Goal: Find specific page/section: Locate a particular part of the current website

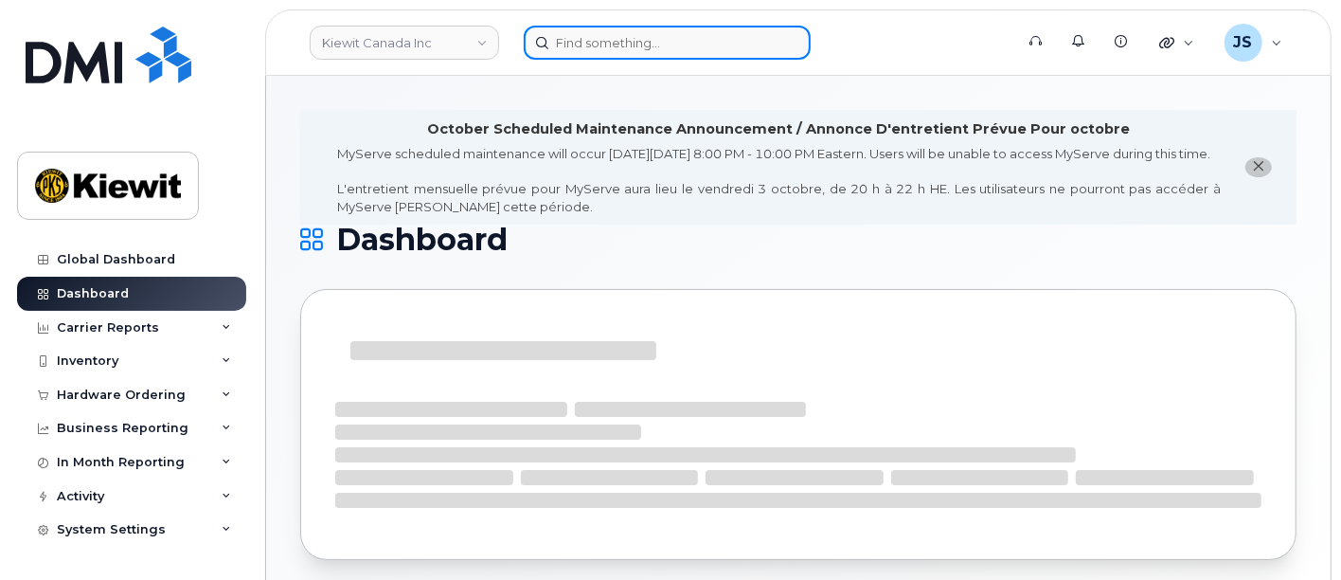
click at [661, 29] on input at bounding box center [667, 43] width 287 height 34
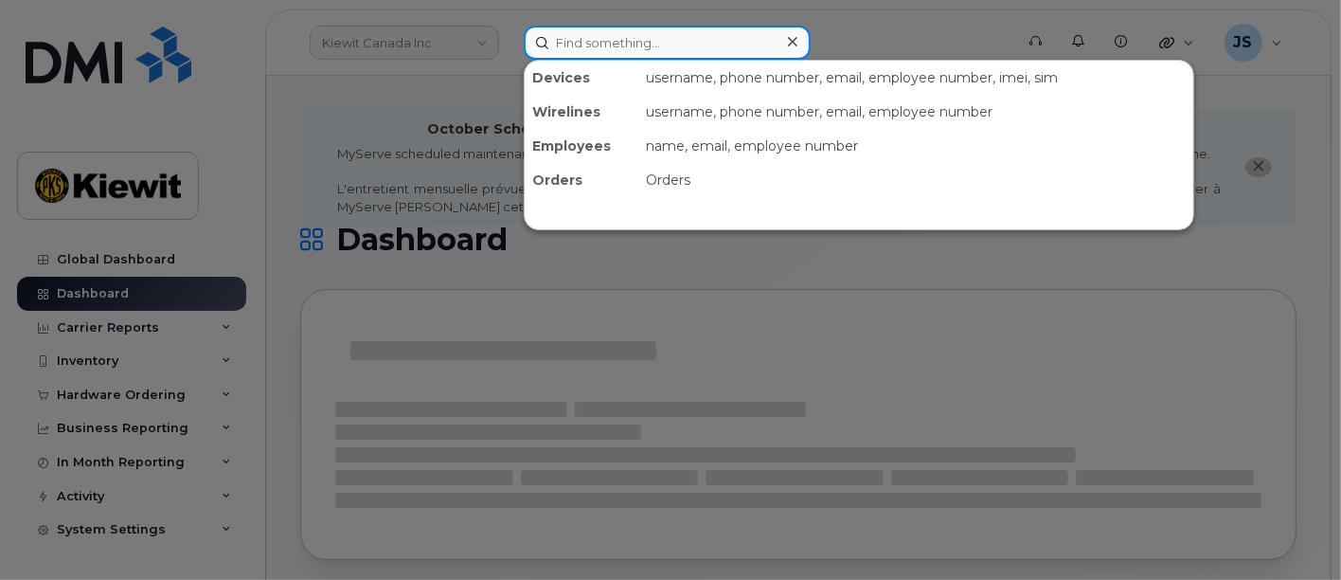
paste input "[PERSON_NAME]"
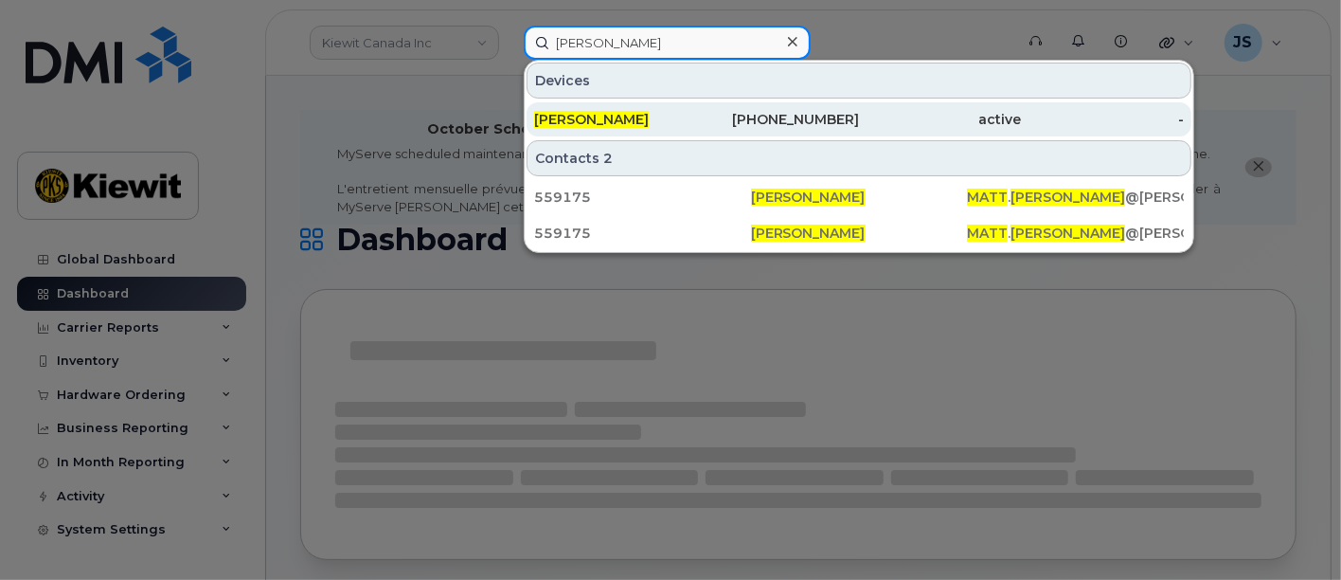
type input "[PERSON_NAME]"
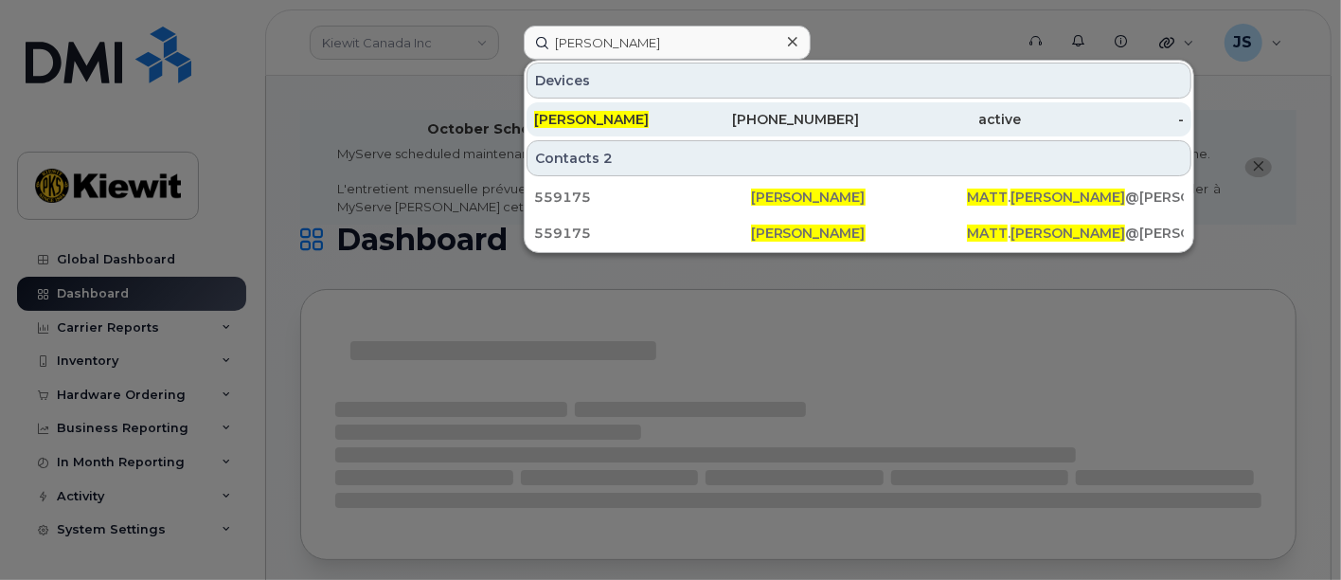
click at [681, 128] on div "[PERSON_NAME]" at bounding box center [615, 119] width 163 height 34
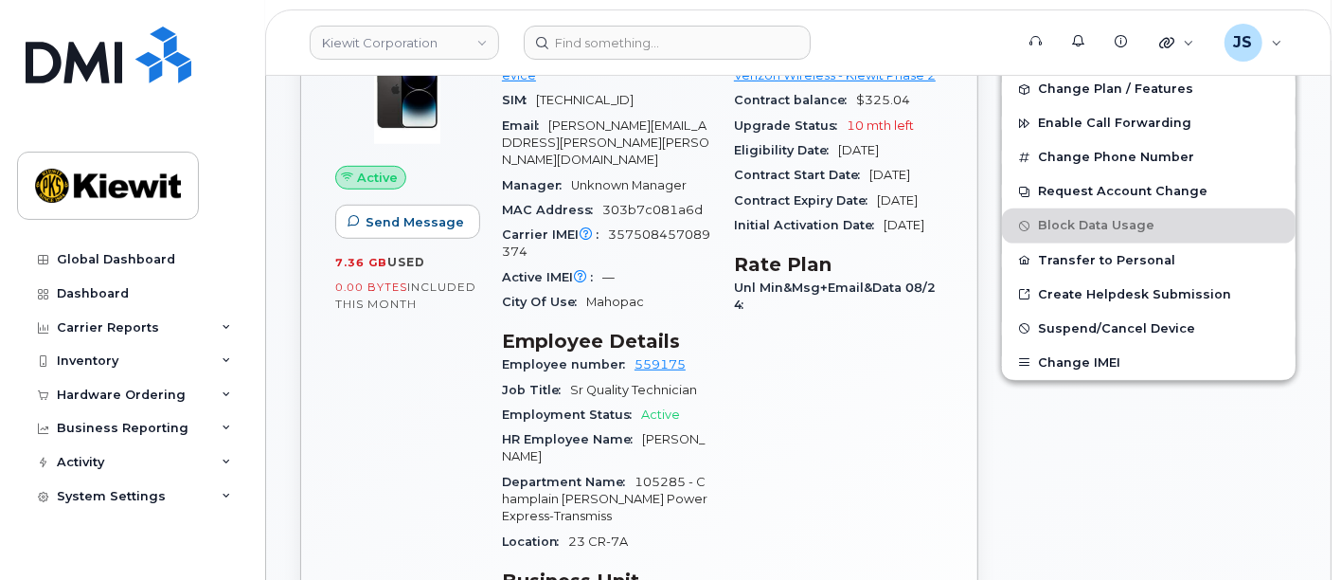
scroll to position [315, 0]
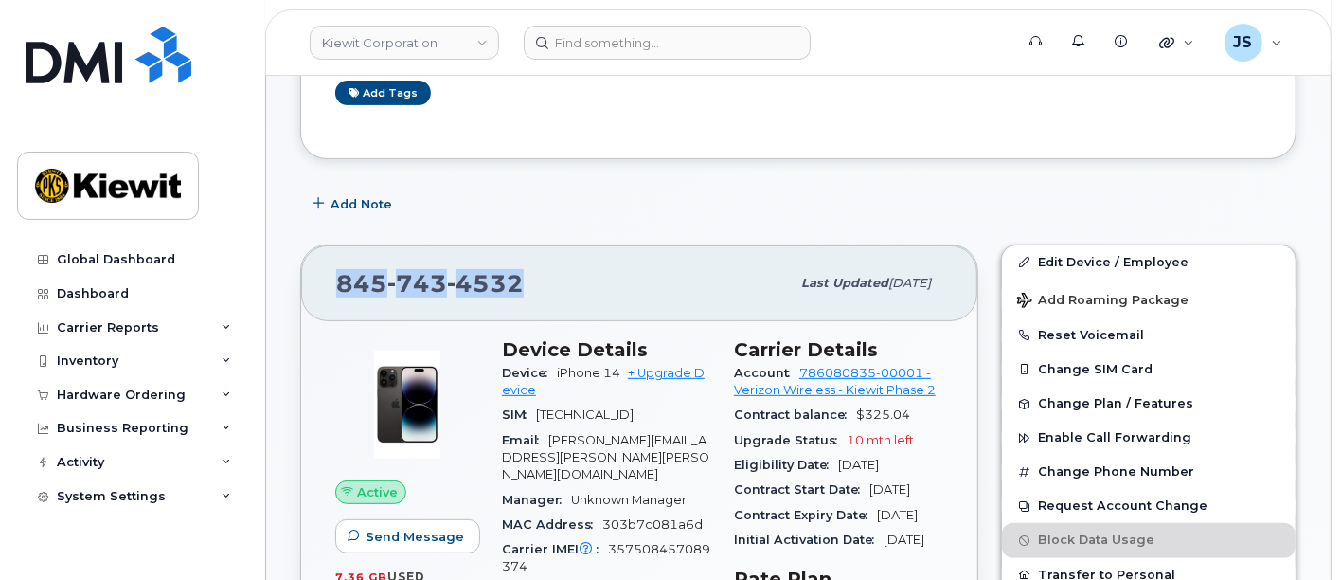
drag, startPoint x: 548, startPoint y: 284, endPoint x: 510, endPoint y: 333, distance: 62.7
click at [358, 298] on div "[PHONE_NUMBER]" at bounding box center [563, 283] width 454 height 40
drag, startPoint x: 621, startPoint y: 371, endPoint x: 555, endPoint y: 374, distance: 66.4
click at [555, 374] on div "Device iPhone 14 + Upgrade Device" at bounding box center [606, 382] width 209 height 43
copy span "iPhone 14"
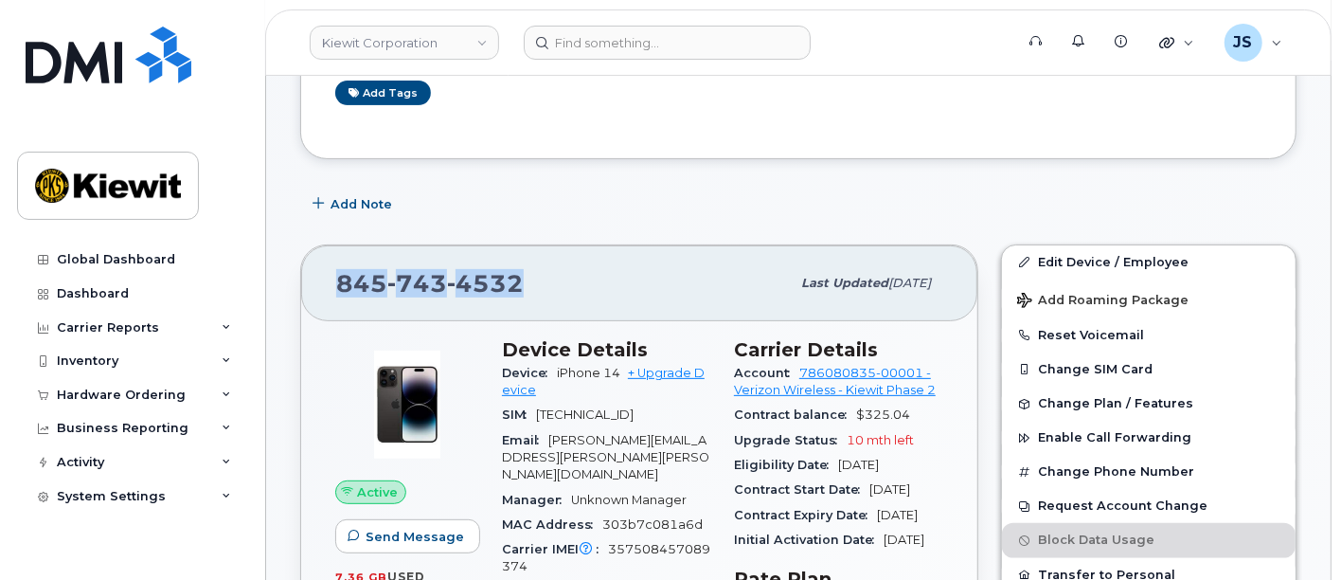
drag, startPoint x: 534, startPoint y: 282, endPoint x: 338, endPoint y: 295, distance: 196.4
click at [338, 295] on div "[PHONE_NUMBER]" at bounding box center [563, 283] width 454 height 40
copy span "[PHONE_NUMBER]"
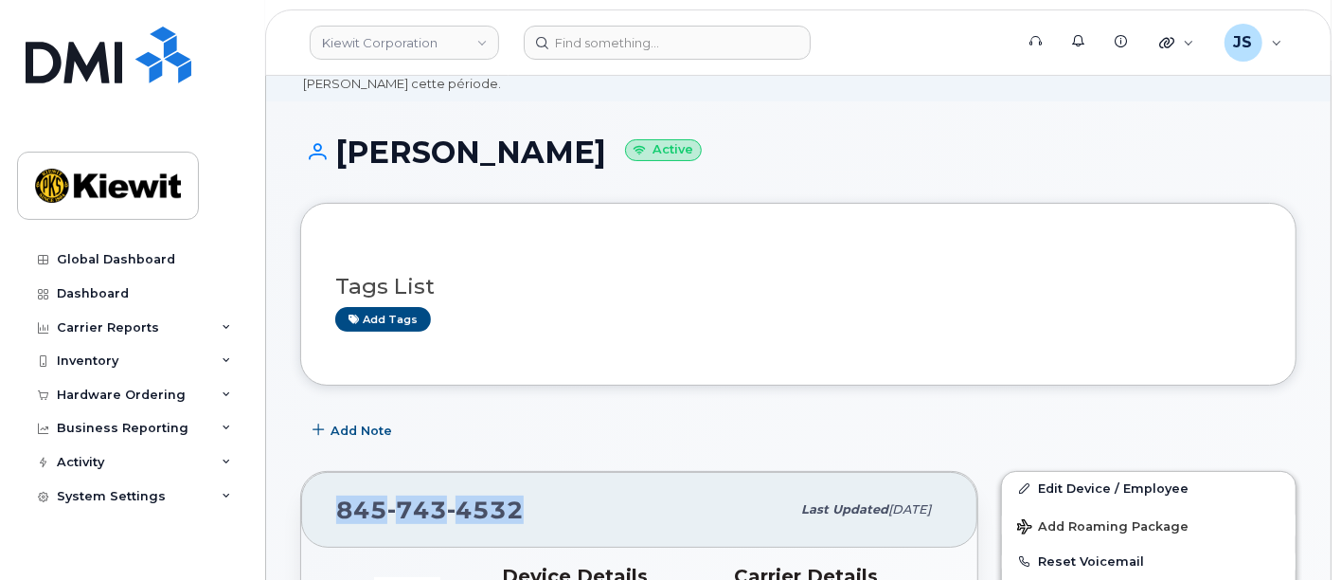
scroll to position [0, 0]
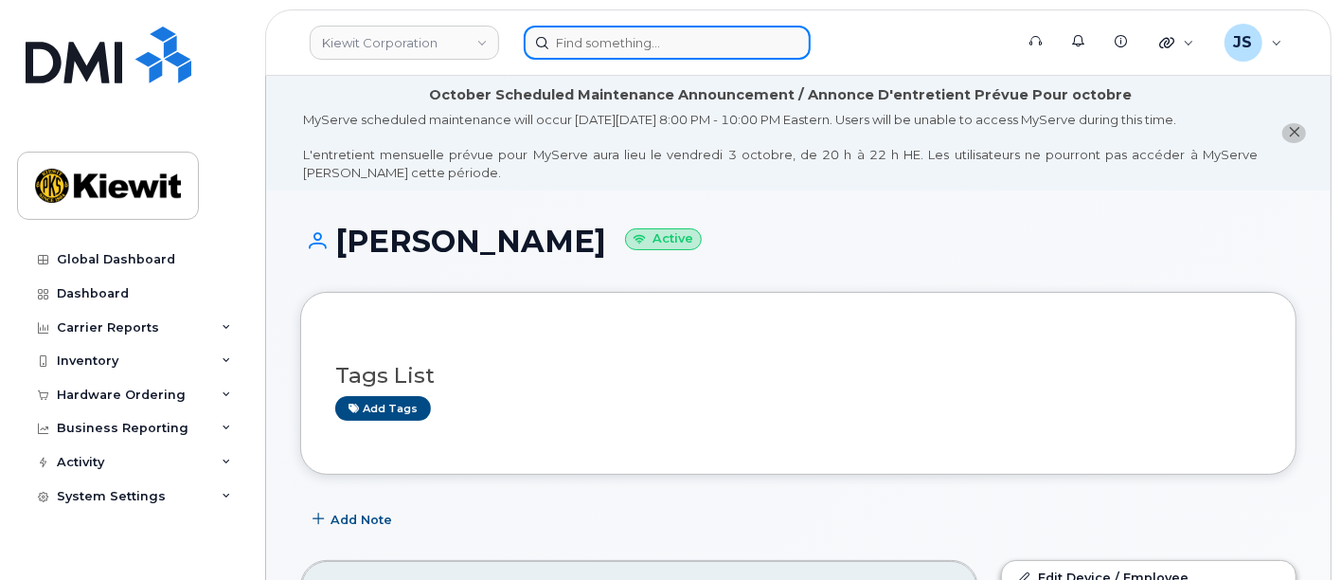
click at [668, 30] on input at bounding box center [667, 43] width 287 height 34
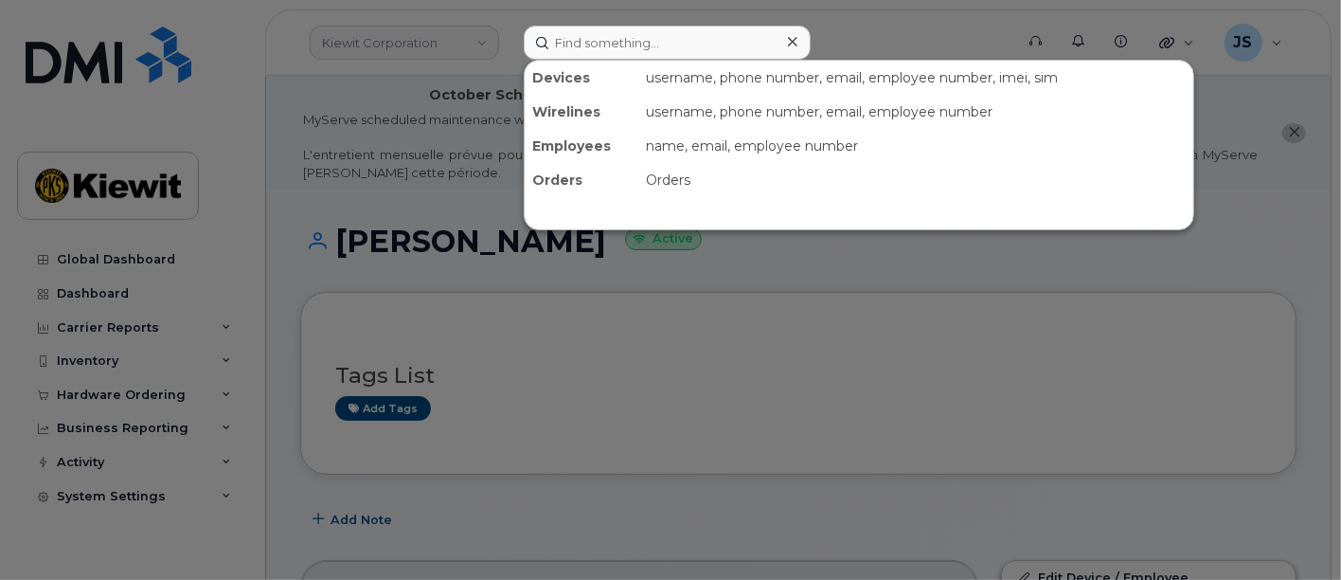
click at [530, 341] on div at bounding box center [670, 290] width 1341 height 580
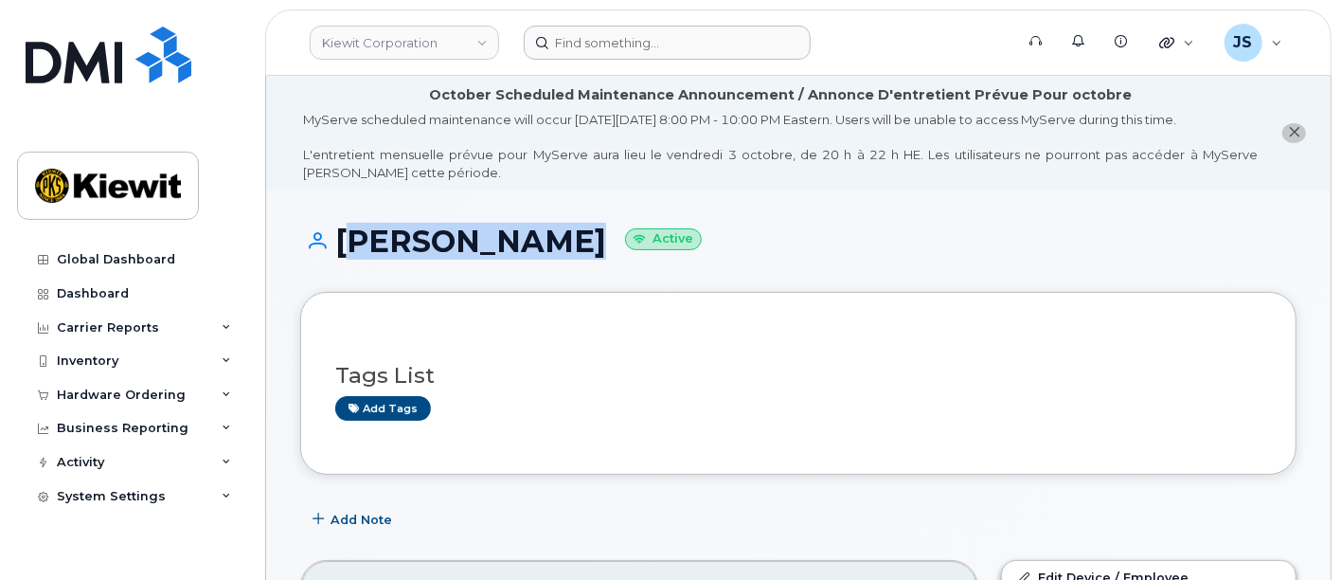
drag, startPoint x: 569, startPoint y: 251, endPoint x: 336, endPoint y: 258, distance: 233.1
click at [336, 258] on h1 "[PERSON_NAME] Active" at bounding box center [798, 240] width 996 height 33
copy h1 "[PERSON_NAME]"
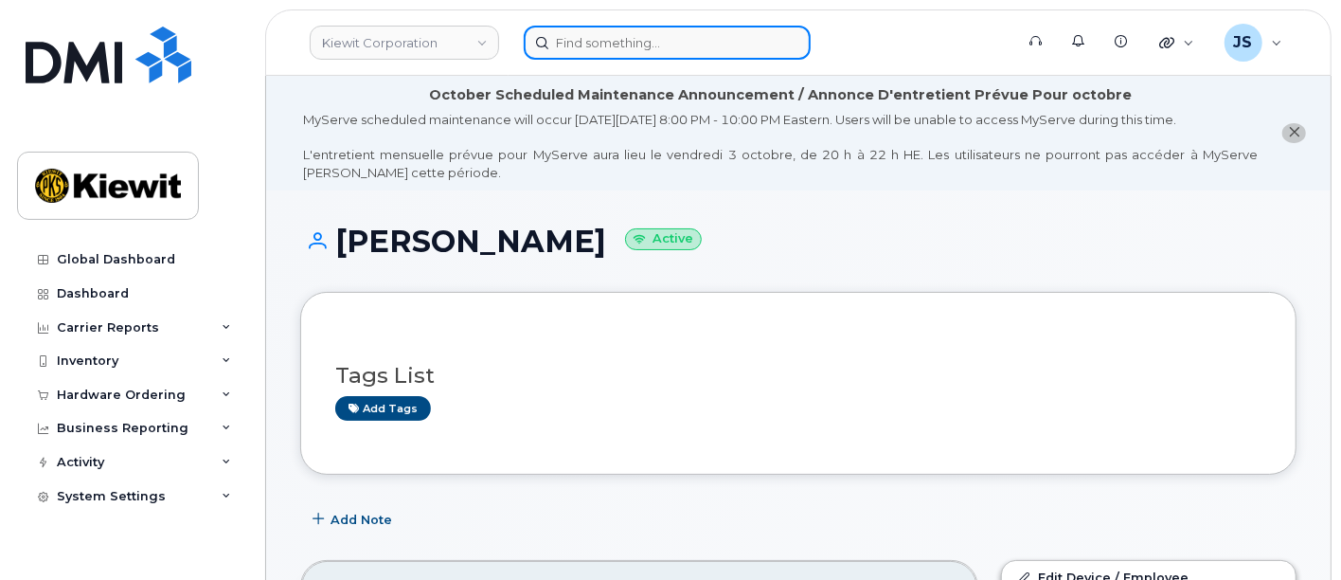
click at [618, 49] on input at bounding box center [667, 43] width 287 height 34
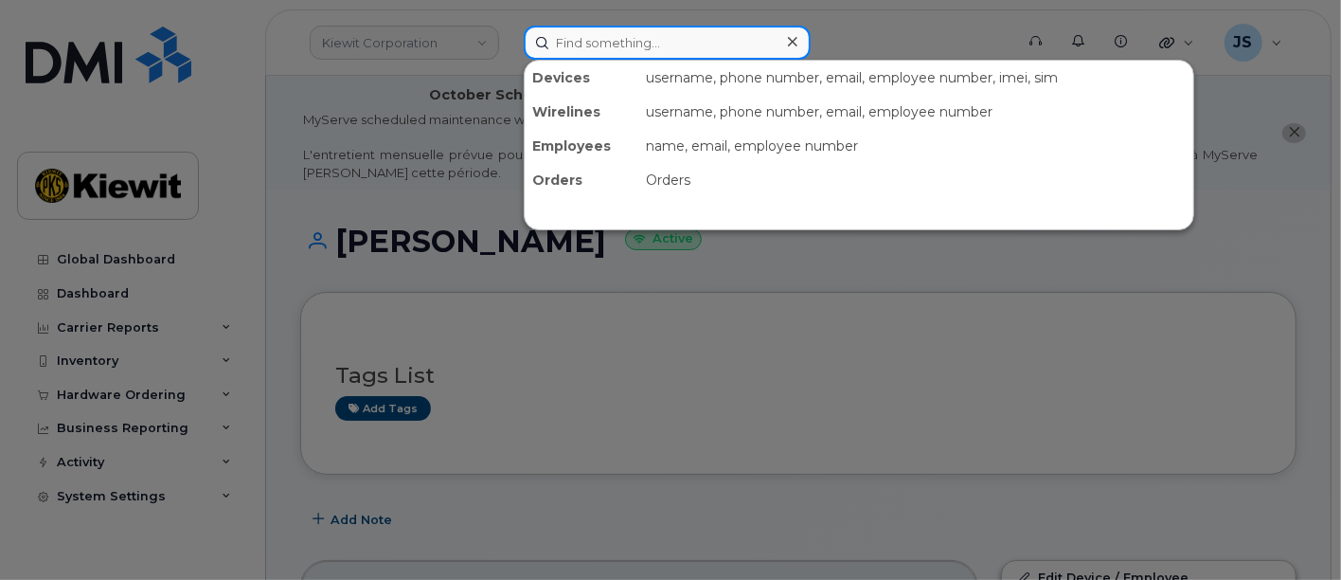
paste input "[PERSON_NAME]"
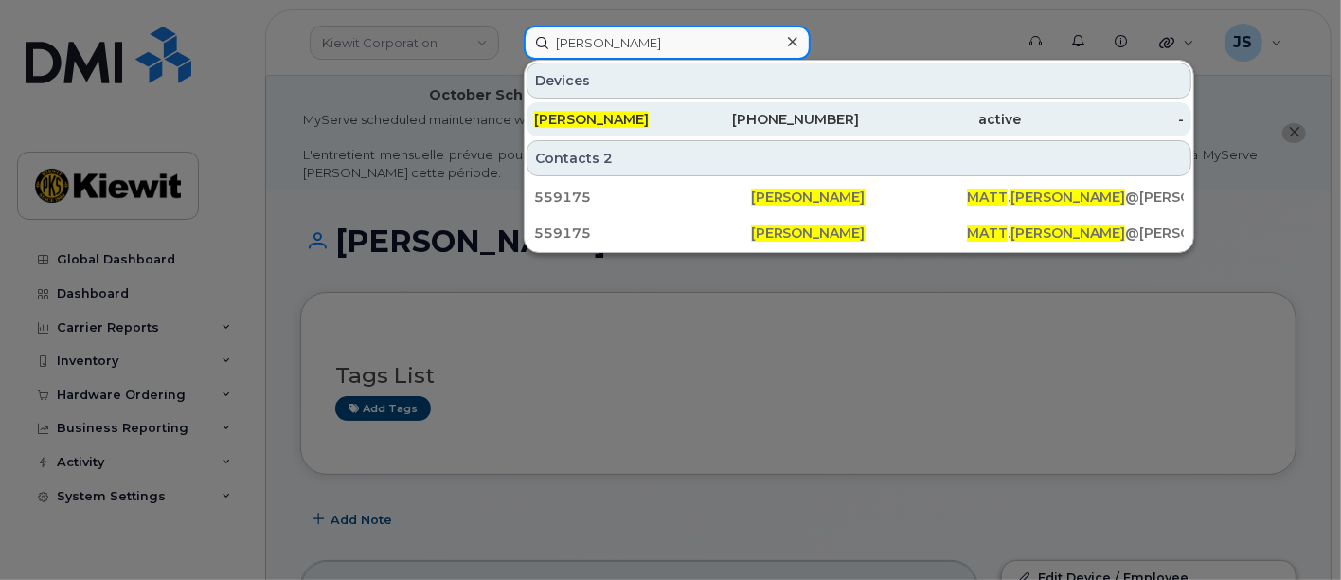
type input "[PERSON_NAME]"
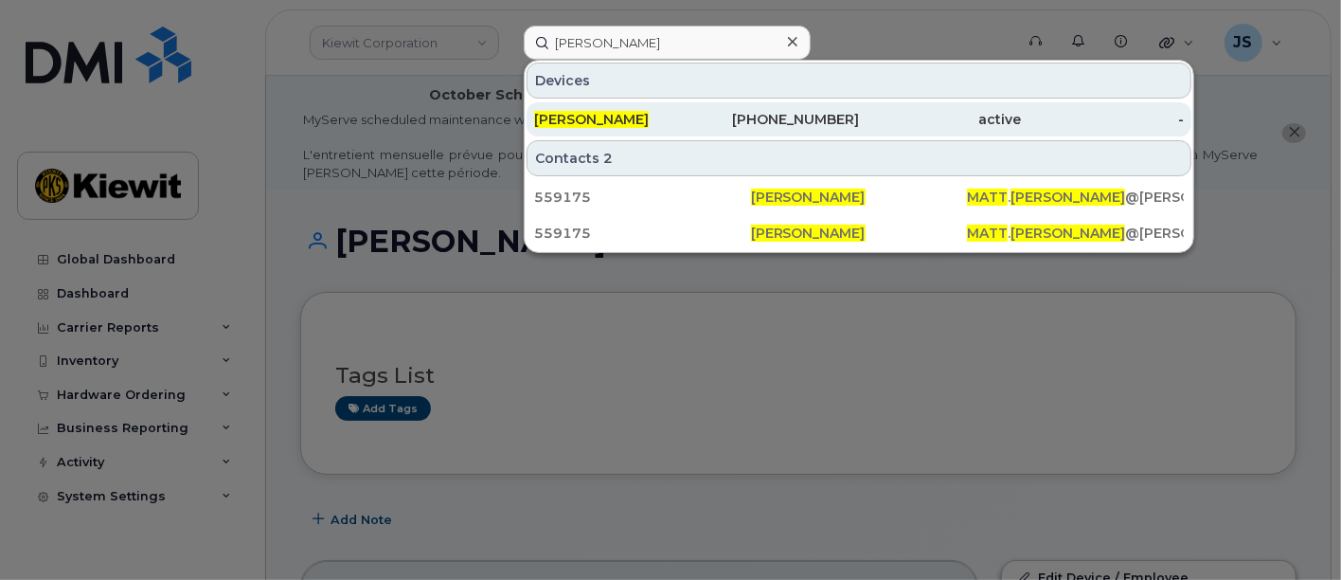
drag, startPoint x: 692, startPoint y: 104, endPoint x: 678, endPoint y: 106, distance: 14.3
click at [692, 104] on div "[PERSON_NAME]" at bounding box center [615, 119] width 163 height 34
